Goal: Task Accomplishment & Management: Manage account settings

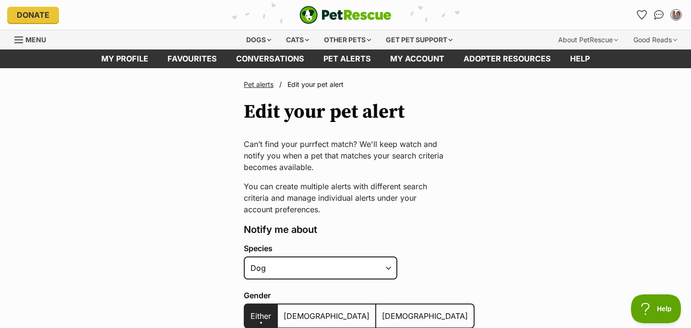
click at [263, 85] on link "Pet alerts" at bounding box center [259, 84] width 30 height 8
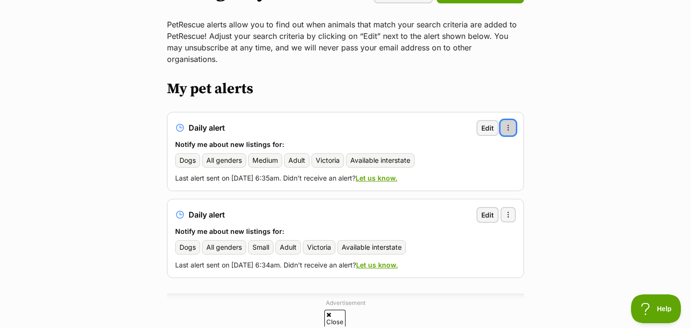
click at [509, 124] on span "button" at bounding box center [508, 128] width 8 height 8
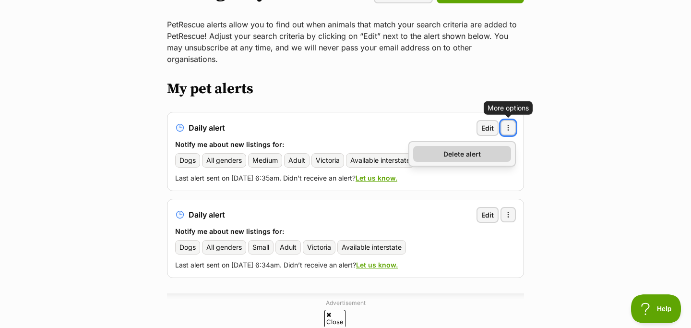
click at [484, 146] on link "Delete alert" at bounding box center [462, 154] width 98 height 16
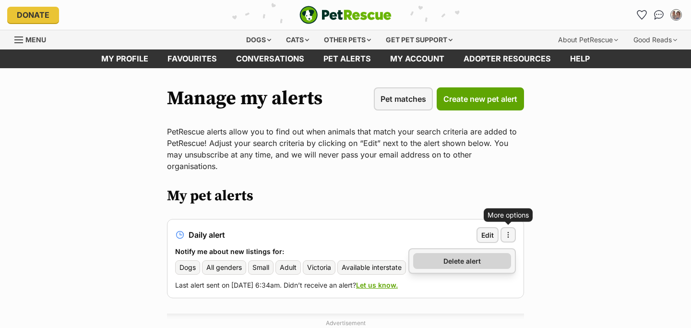
click at [485, 253] on link "Delete alert" at bounding box center [462, 261] width 98 height 16
